Goal: Task Accomplishment & Management: Use online tool/utility

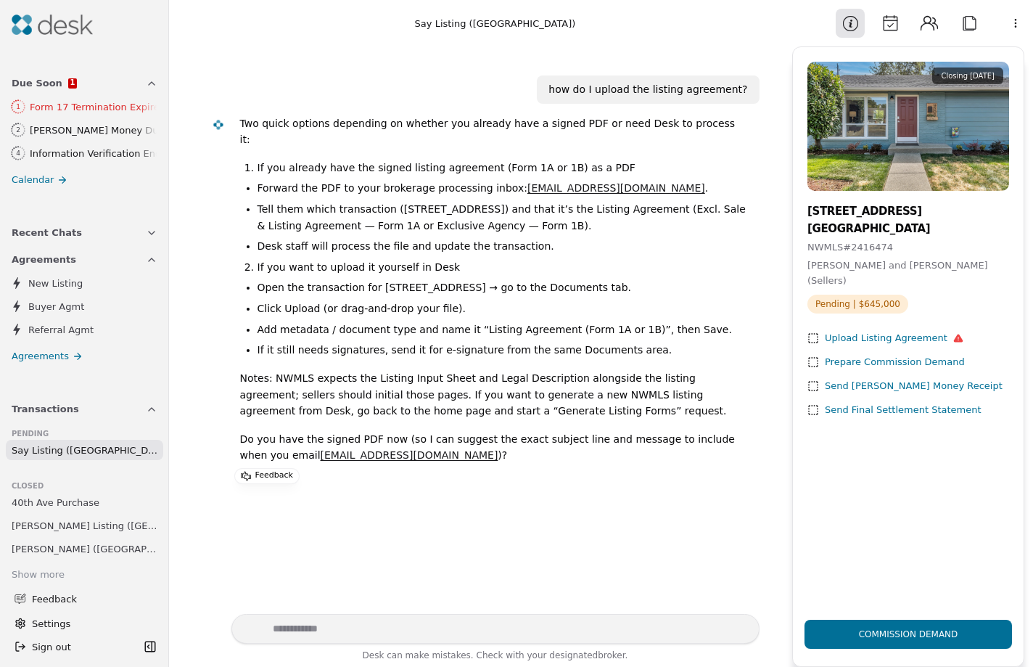
click at [918, 379] on div "Send [PERSON_NAME] Money Receipt" at bounding box center [914, 386] width 178 height 15
click at [860, 379] on div "Send [PERSON_NAME] Money Receipt" at bounding box center [914, 386] width 178 height 15
click at [123, 456] on link "Say Listing ([GEOGRAPHIC_DATA])" at bounding box center [84, 450] width 157 height 20
click at [976, 23] on button "Attach" at bounding box center [969, 23] width 29 height 29
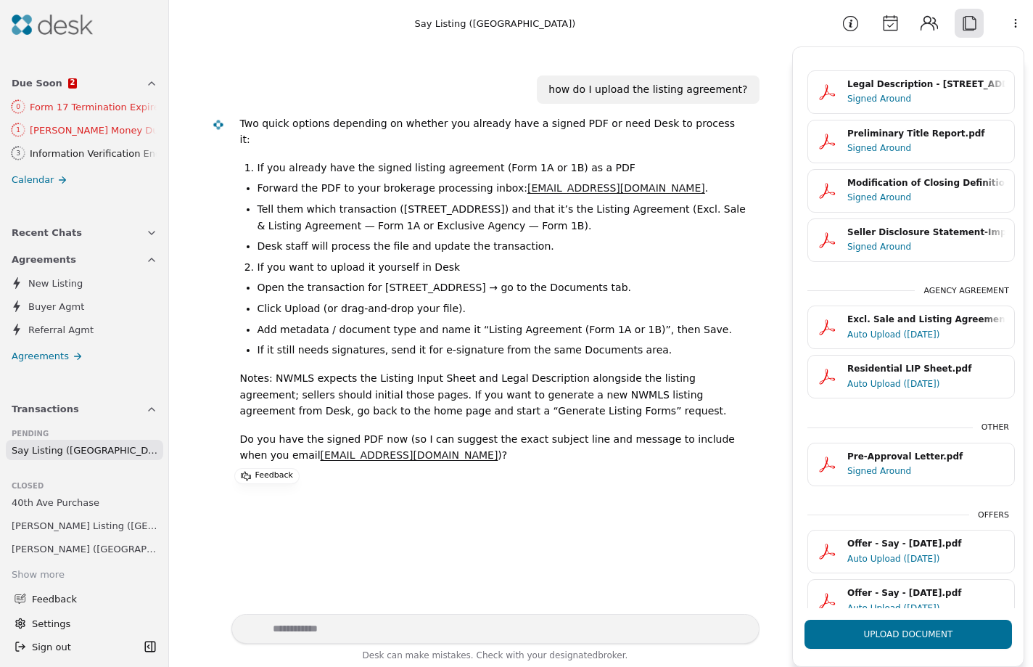
scroll to position [93, 0]
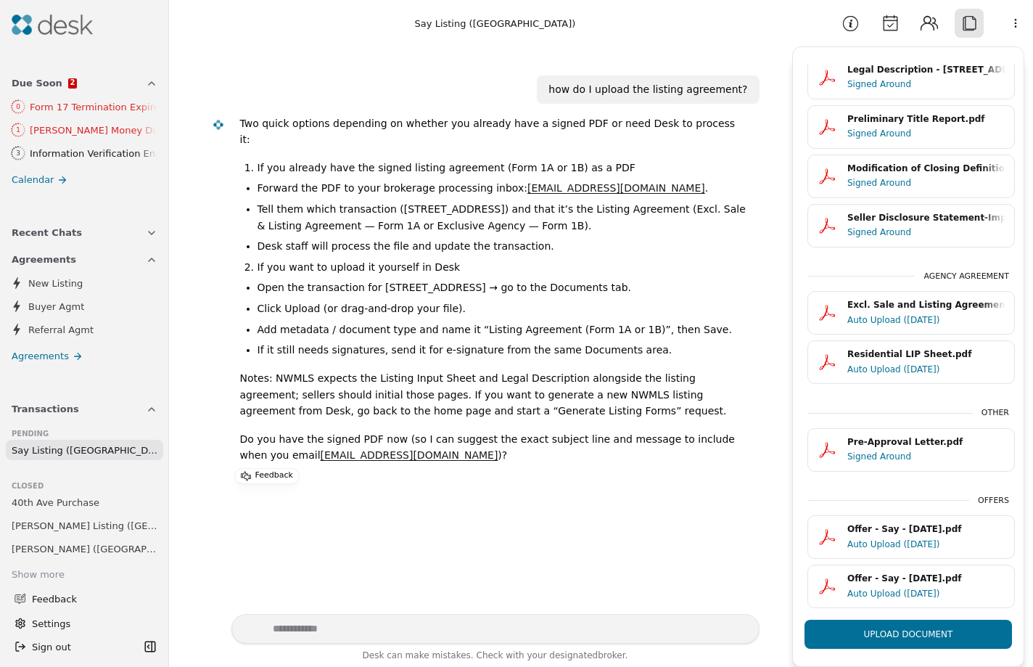
click at [900, 630] on button "Upload Document" at bounding box center [908, 634] width 207 height 29
